Goal: Task Accomplishment & Management: Complete application form

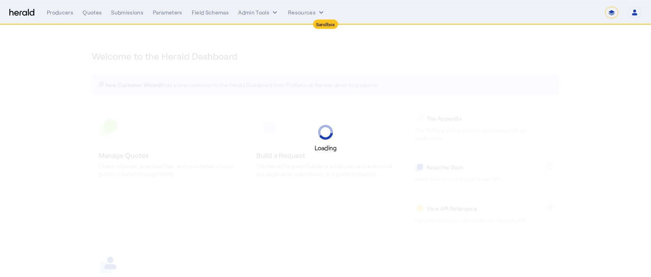
select select "*******"
select select "pfm_2v8p_herald_api"
click at [609, 14] on select "**********" at bounding box center [611, 13] width 13 height 12
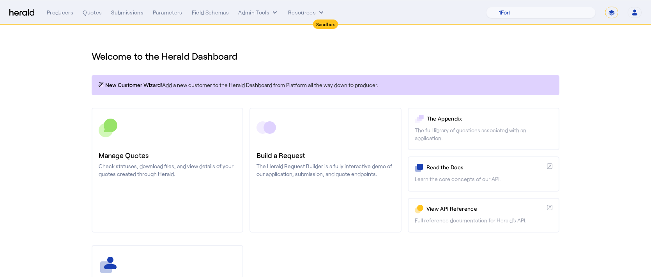
select select "**********"
click at [605, 7] on select "**********" at bounding box center [611, 13] width 13 height 12
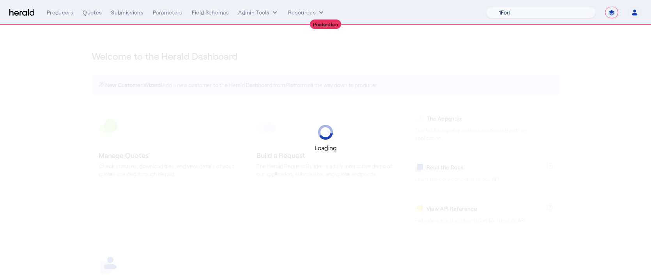
click at [562, 11] on select "1Fort Acrisure Acturis Affinity Advisors Affinity Risk Agentero AmWins Anzen Ao…" at bounding box center [541, 13] width 110 height 12
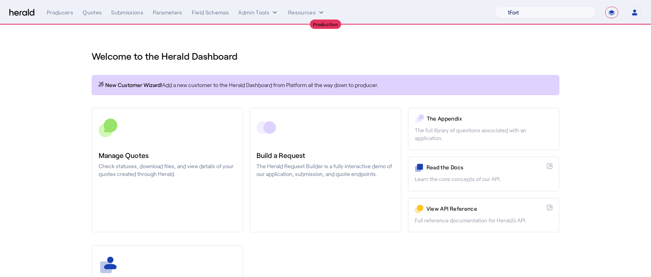
select select "pfm_v94t_fifthwall"
click at [495, 7] on select "1Fort Affinity Risk Arlington [PERSON_NAME] BindHQ Bunker CRC Campus Coverage C…" at bounding box center [545, 13] width 101 height 12
click at [125, 11] on div "Submissions" at bounding box center [127, 13] width 32 height 8
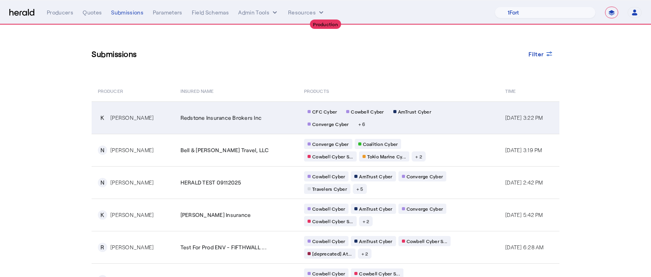
click at [174, 122] on td "Redstone Insurance Brokers Inc" at bounding box center [236, 117] width 124 height 32
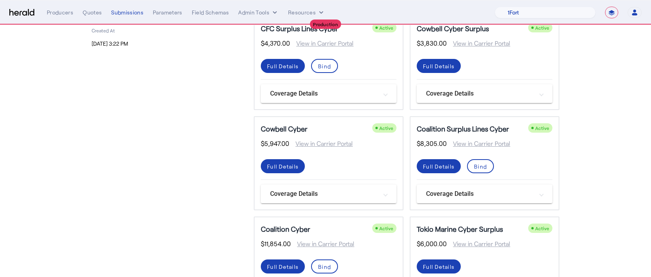
scroll to position [163, 0]
click at [281, 168] on div "Full Details" at bounding box center [283, 166] width 32 height 8
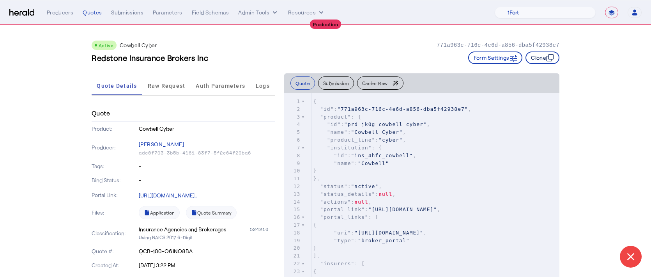
click at [536, 60] on button "Clone" at bounding box center [543, 57] width 34 height 12
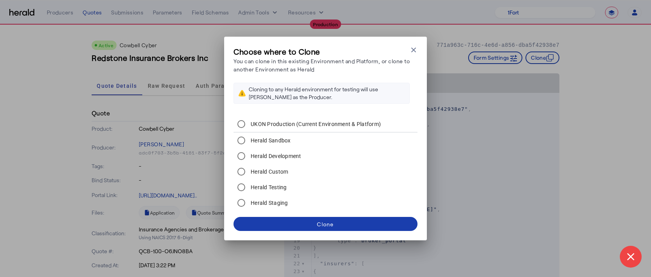
click at [328, 227] on div "Clone" at bounding box center [325, 224] width 17 height 8
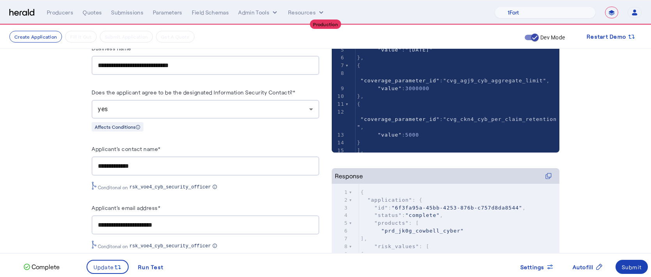
scroll to position [176, 0]
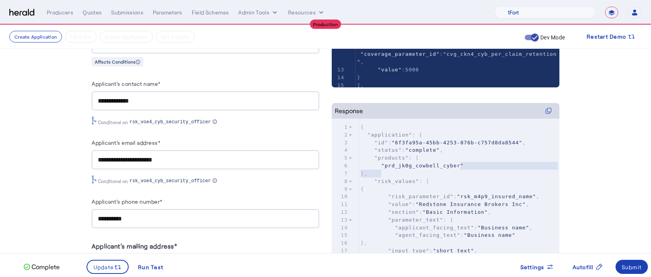
type textarea "**********"
drag, startPoint x: 460, startPoint y: 166, endPoint x: 385, endPoint y: 166, distance: 74.5
click at [385, 166] on span ""prd_jk0g_cowbell_cyber"" at bounding box center [422, 166] width 83 height 6
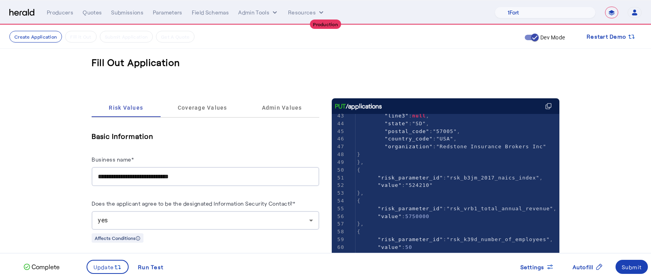
scroll to position [0, 0]
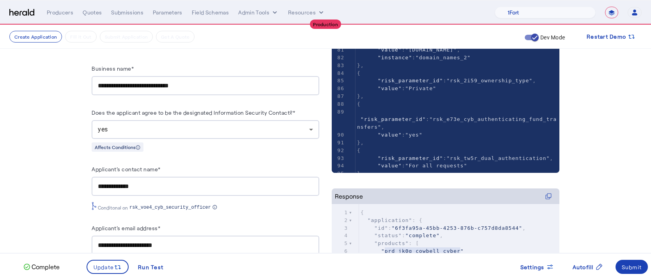
click at [423, 143] on pre "}," at bounding box center [458, 143] width 204 height 8
type input "********"
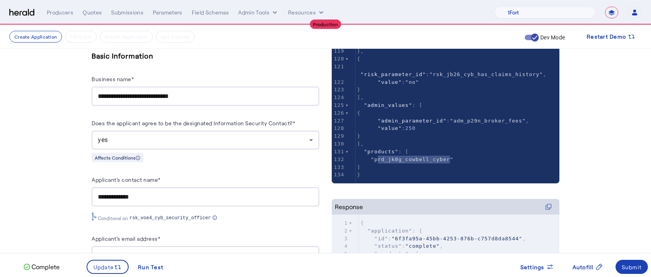
type textarea "**********"
drag, startPoint x: 450, startPoint y: 160, endPoint x: 375, endPoint y: 159, distance: 75.3
paste textarea
click at [393, 158] on span ""prd_jk0g_cowbell_cyber"" at bounding box center [412, 159] width 83 height 6
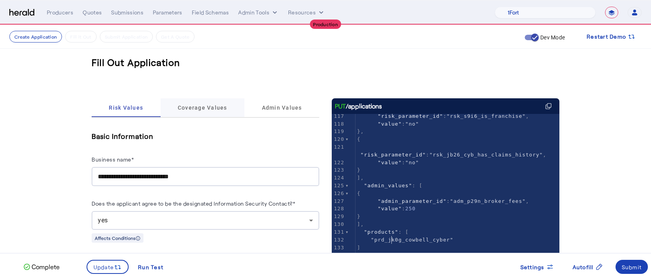
click at [239, 112] on div "Coverage Values" at bounding box center [203, 107] width 84 height 19
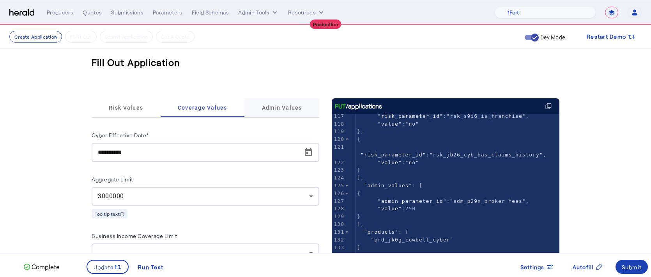
click at [282, 113] on span "Admin Values" at bounding box center [282, 107] width 40 height 19
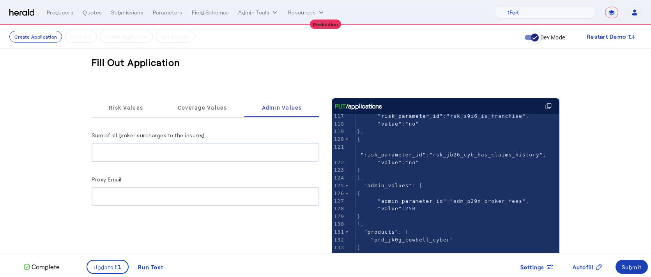
click at [534, 36] on icon "button" at bounding box center [534, 37] width 7 height 7
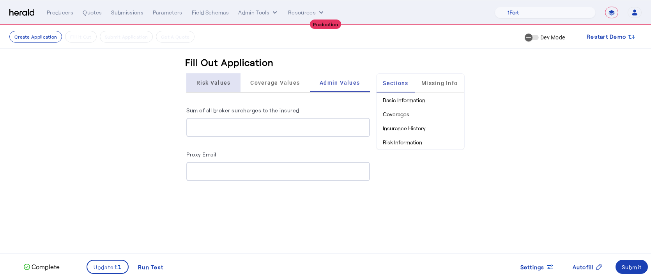
click at [210, 87] on span "Risk Values" at bounding box center [214, 82] width 34 height 19
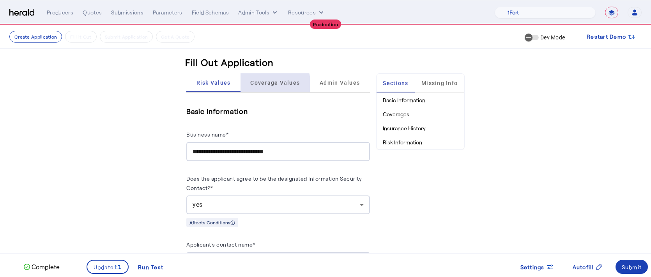
click at [266, 87] on span "Coverage Values" at bounding box center [275, 82] width 50 height 19
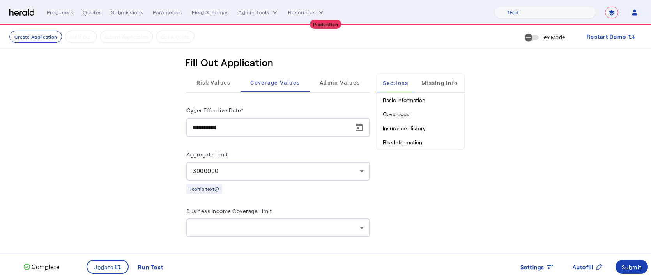
click at [225, 67] on h3 "Fill Out Application" at bounding box center [229, 62] width 89 height 12
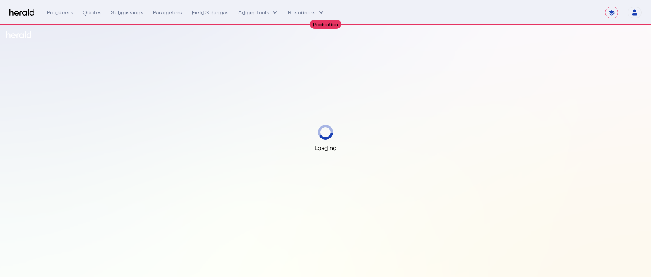
select select "**********"
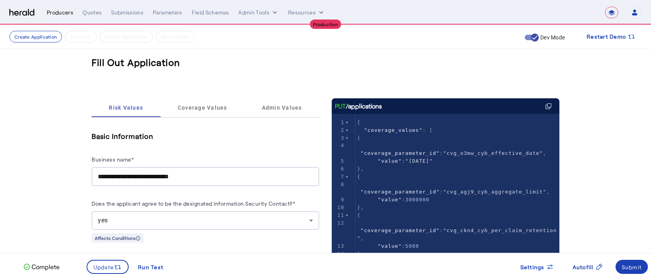
click at [66, 12] on div "Producers" at bounding box center [60, 13] width 27 height 8
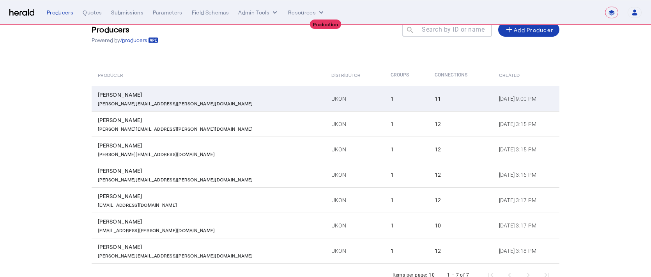
scroll to position [70, 0]
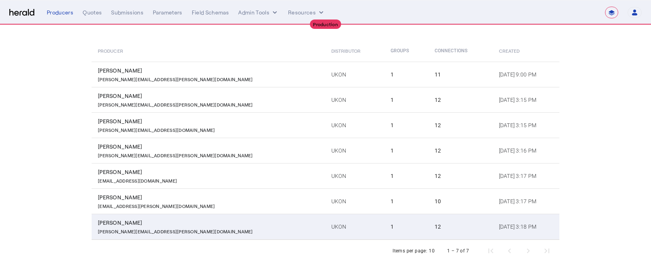
click at [144, 230] on p "Kim.duprey@ukon.com" at bounding box center [175, 231] width 155 height 8
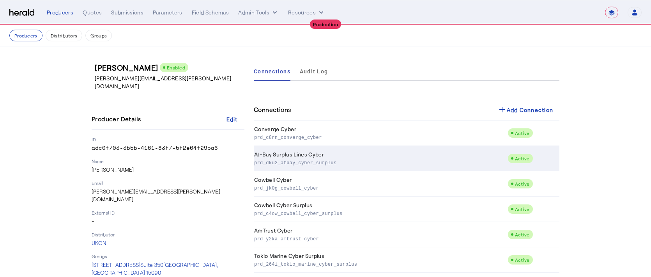
drag, startPoint x: 350, startPoint y: 165, endPoint x: 255, endPoint y: 165, distance: 94.7
click at [255, 165] on p "prd_dku2_atbay_cyber_surplus" at bounding box center [379, 162] width 250 height 8
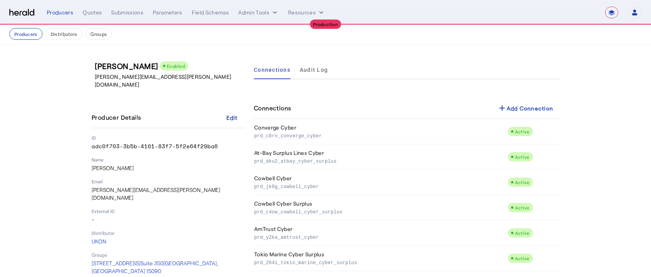
scroll to position [2, 0]
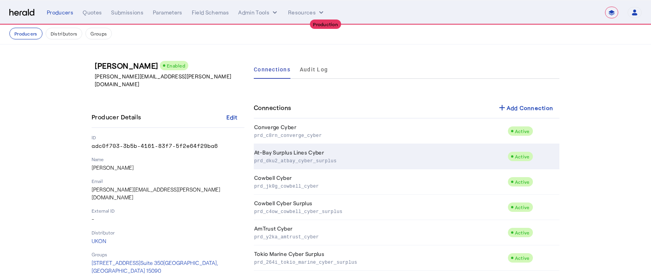
copy p "prd_dku2_atbay_cyber_surplus"
drag, startPoint x: 347, startPoint y: 160, endPoint x: 255, endPoint y: 162, distance: 92.0
click at [255, 162] on p "prd_dku2_atbay_cyber_surplus" at bounding box center [379, 160] width 250 height 8
